Goal: Share content

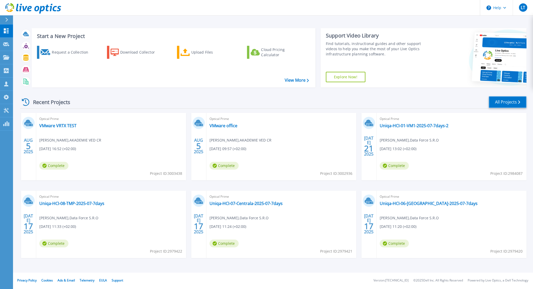
click at [515, 99] on link "All Projects" at bounding box center [508, 102] width 38 height 12
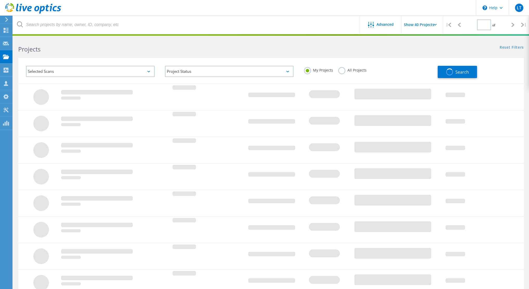
type input "1"
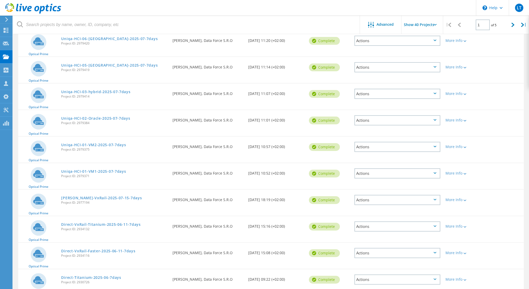
scroll to position [286, 0]
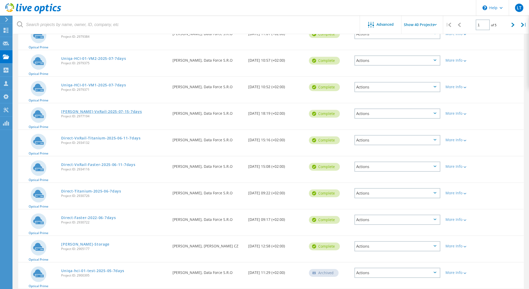
click at [93, 110] on link "[PERSON_NAME]-VxRail-2025-07-15-7days" at bounding box center [101, 112] width 81 height 4
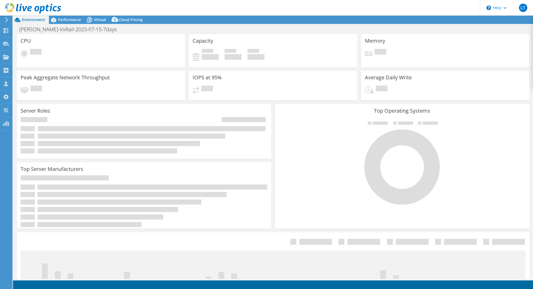
select select "USD"
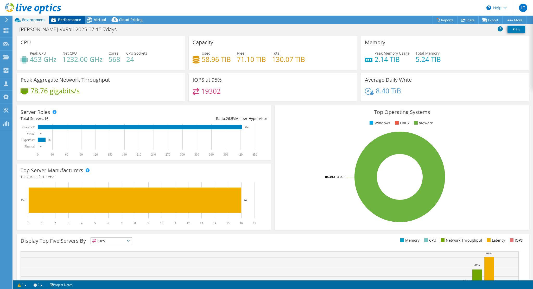
click at [64, 18] on span "Performance" at bounding box center [69, 19] width 23 height 5
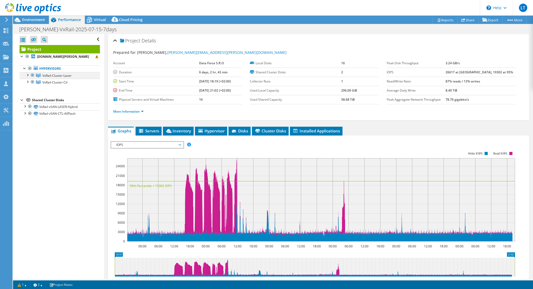
click at [33, 75] on div at bounding box center [32, 75] width 5 height 6
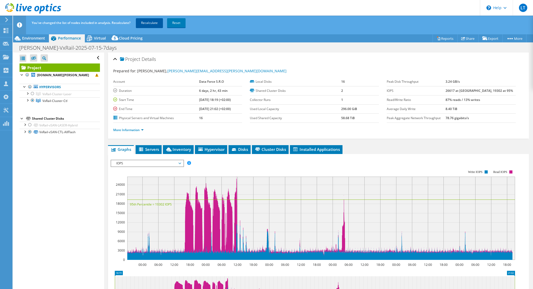
click at [151, 26] on link "Recalculate" at bounding box center [149, 22] width 27 height 9
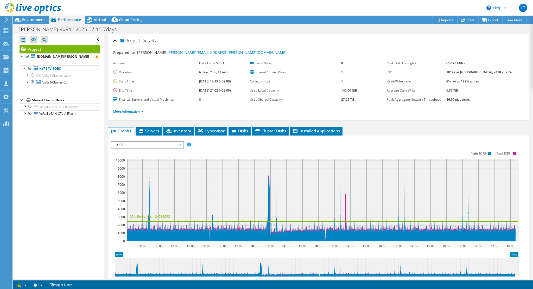
click at [150, 145] on span "IOPS" at bounding box center [147, 145] width 67 height 6
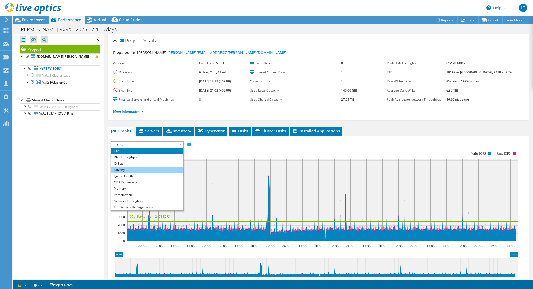
click at [141, 168] on li "Latency" at bounding box center [147, 170] width 72 height 6
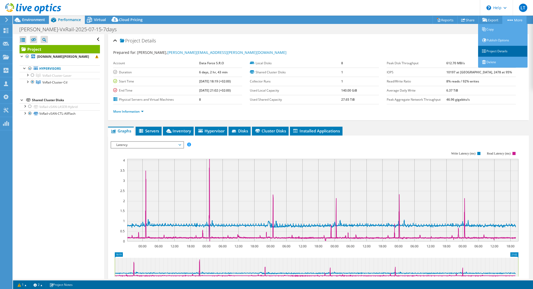
click at [498, 49] on link "Project Details" at bounding box center [502, 51] width 49 height 11
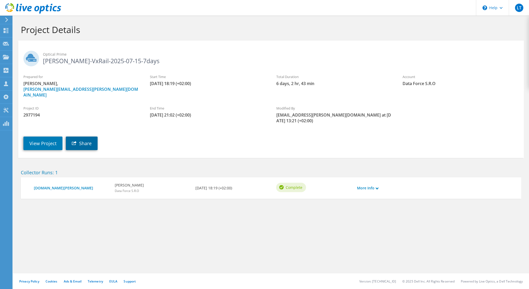
click at [78, 140] on link "Share" at bounding box center [82, 144] width 32 height 14
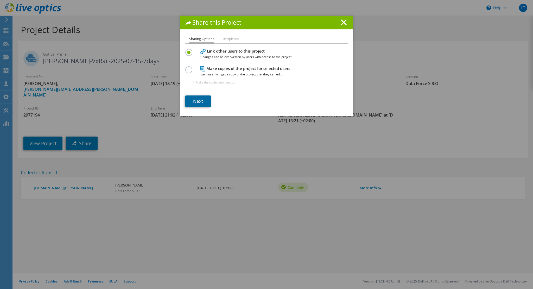
click at [203, 101] on link "Next" at bounding box center [198, 101] width 26 height 11
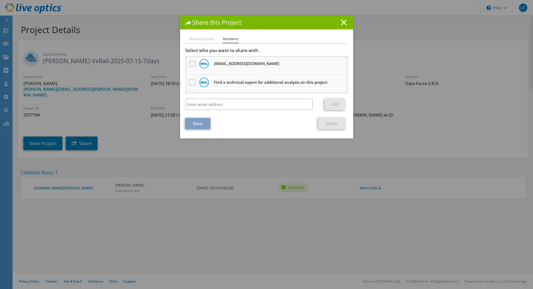
click at [192, 64] on label at bounding box center [193, 64] width 8 height 6
click at [0, 0] on input "checkbox" at bounding box center [0, 0] width 0 height 0
click at [330, 123] on link "Share" at bounding box center [331, 123] width 27 height 11
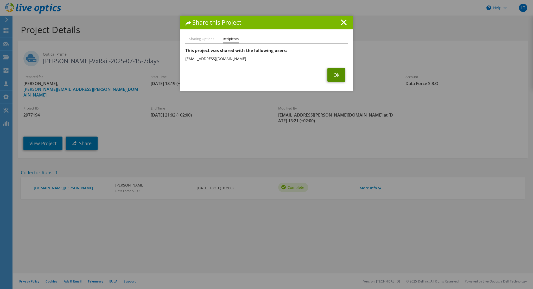
click at [332, 76] on link "Ok" at bounding box center [337, 75] width 18 height 14
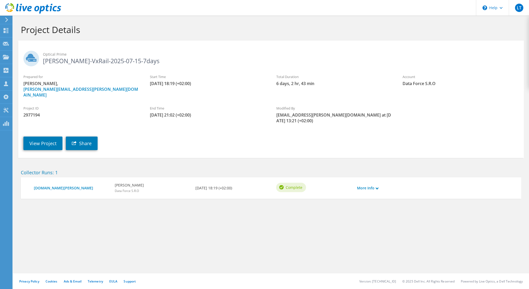
click at [33, 112] on span "2977194" at bounding box center [81, 115] width 116 height 6
copy span "2977194"
